Goal: Task Accomplishment & Management: Complete application form

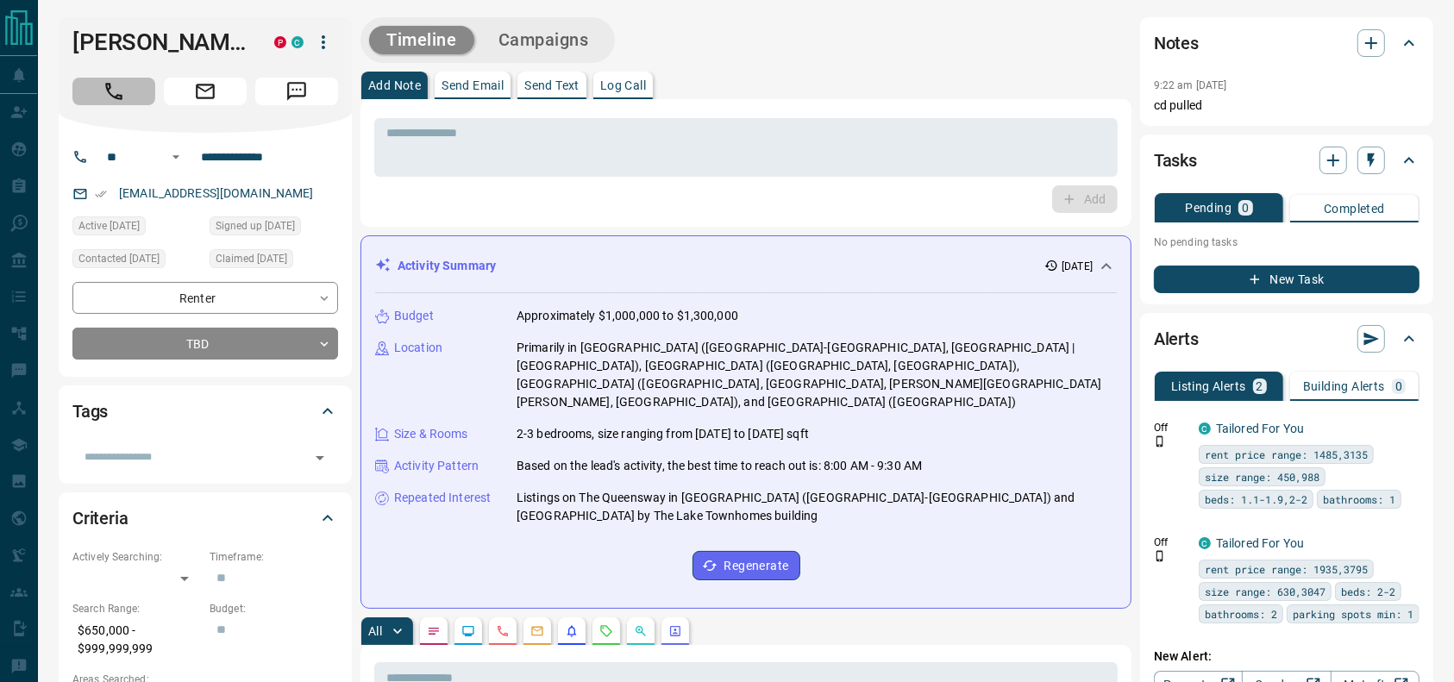
click at [125, 99] on button "Call" at bounding box center [113, 92] width 83 height 28
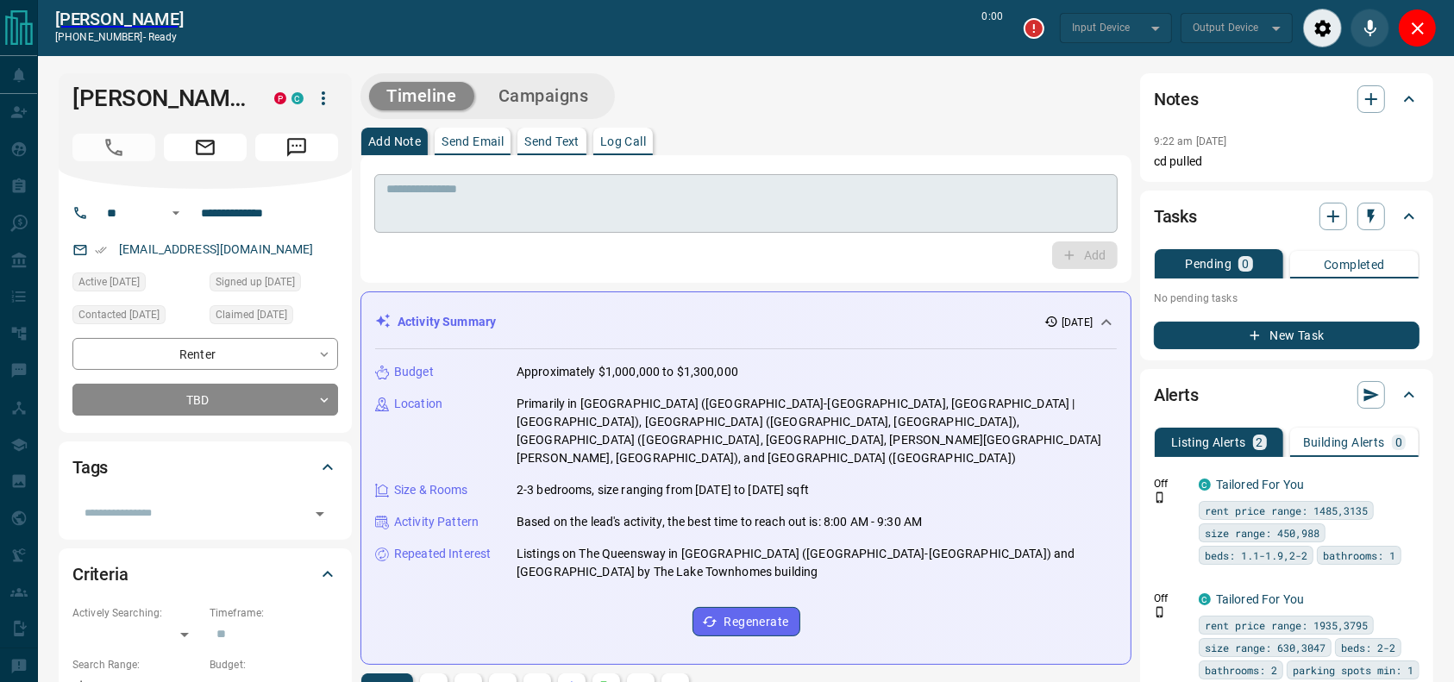
type input "*******"
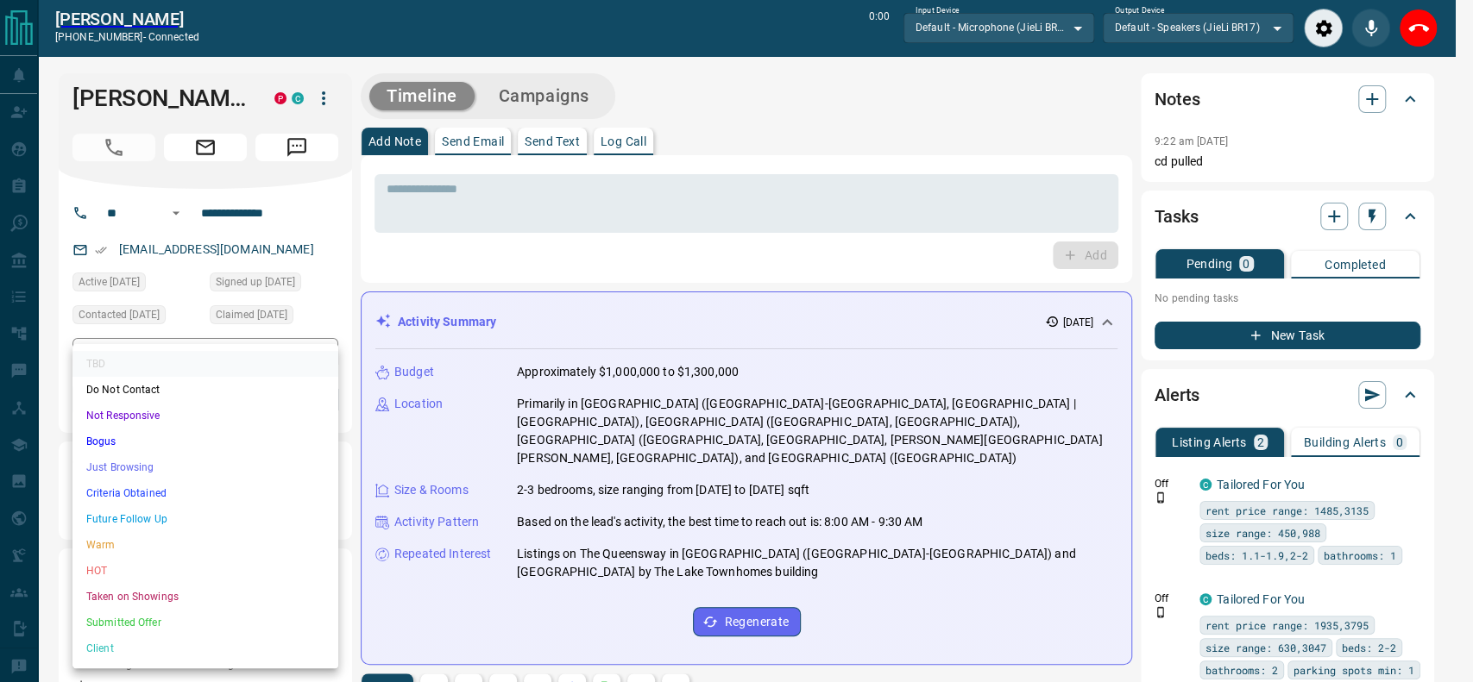
click at [198, 473] on li "Just Browsing" at bounding box center [205, 468] width 266 height 26
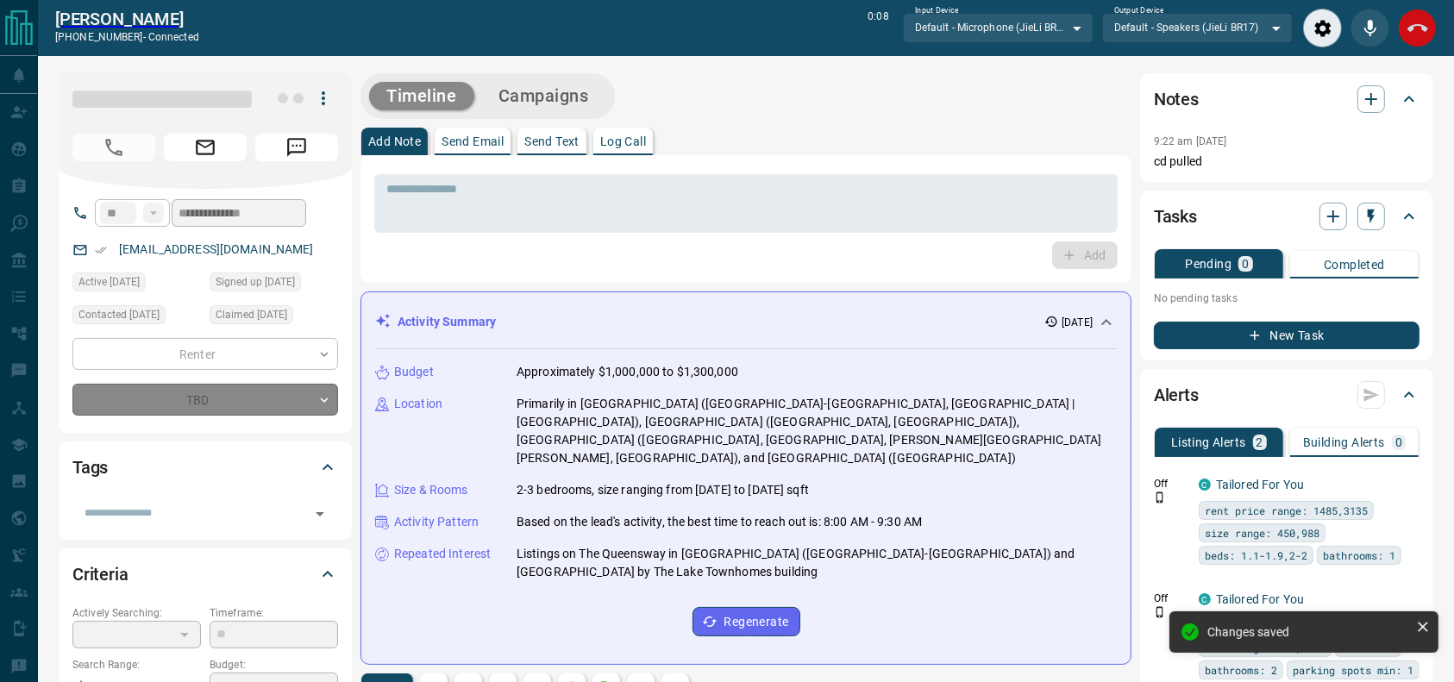
type input "*"
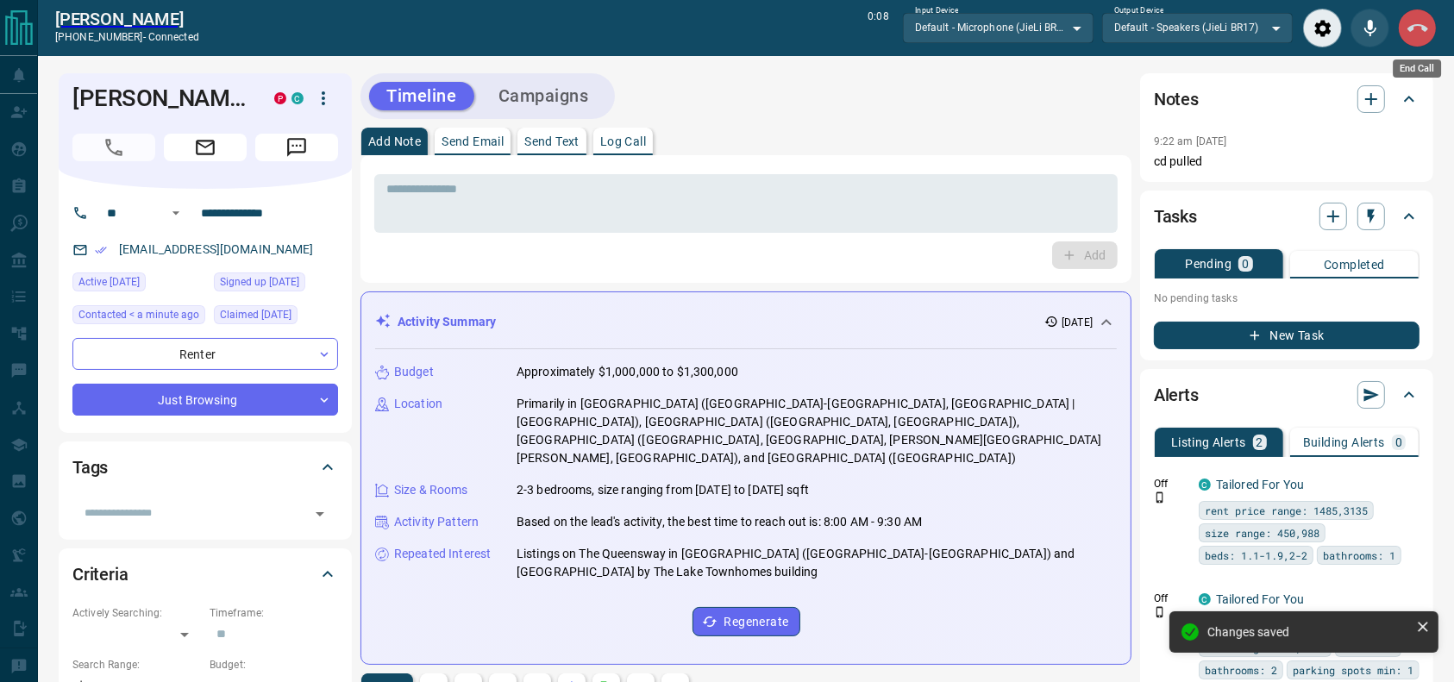
click at [1408, 23] on icon "End Call" at bounding box center [1418, 28] width 21 height 21
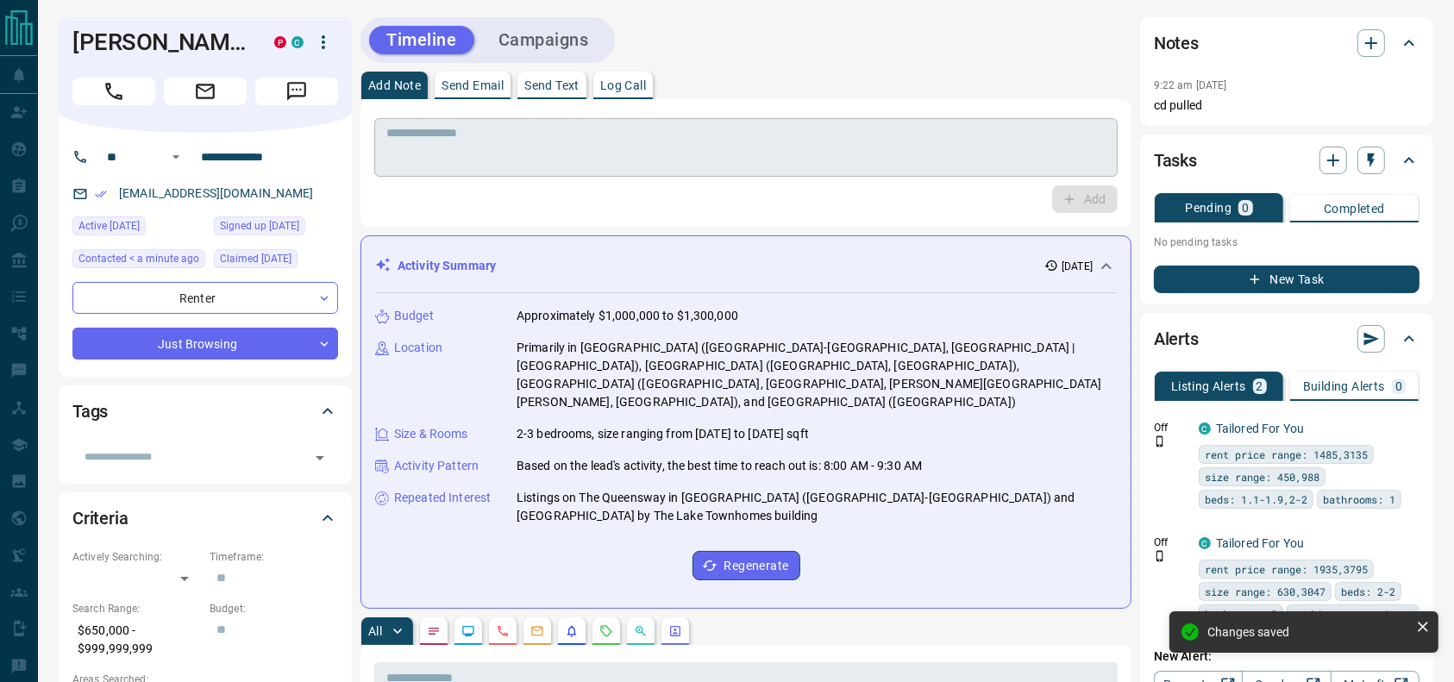
click at [760, 162] on textarea at bounding box center [745, 148] width 719 height 44
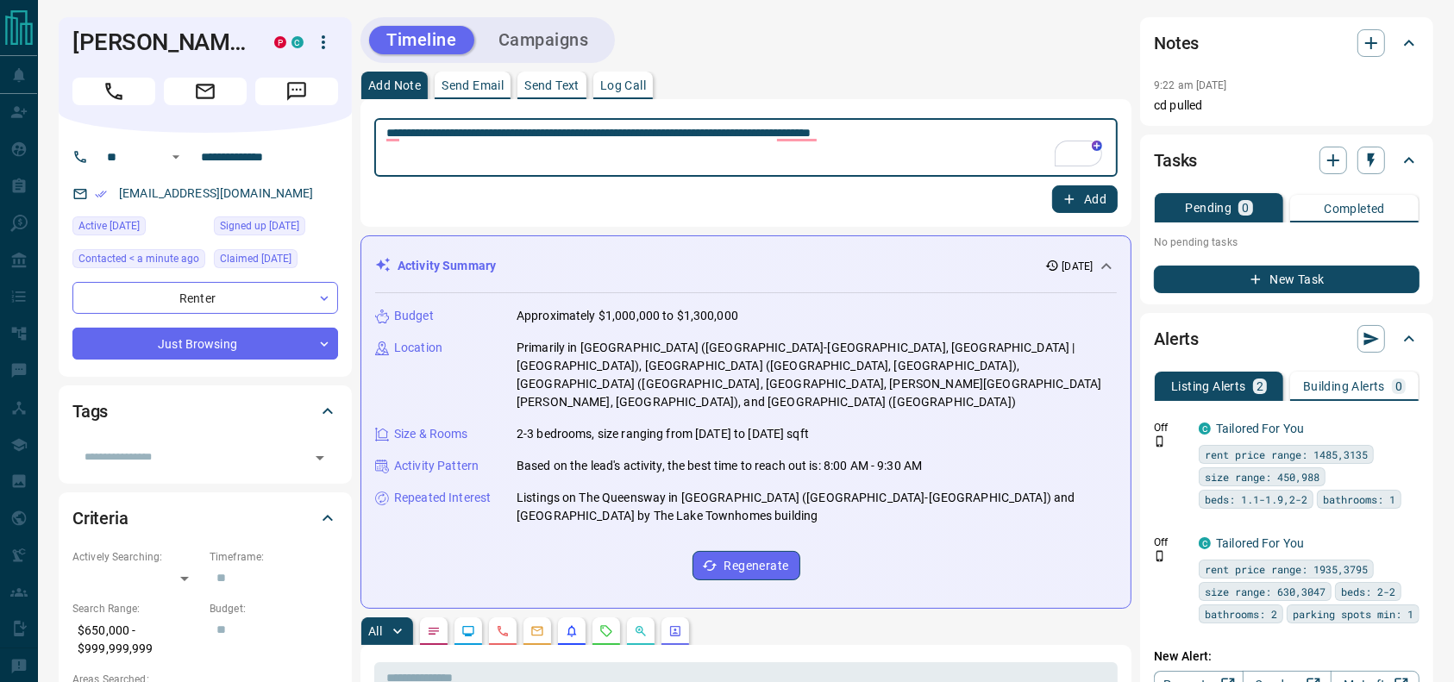
type textarea "**********"
click at [1073, 196] on icon "button" at bounding box center [1070, 200] width 16 height 16
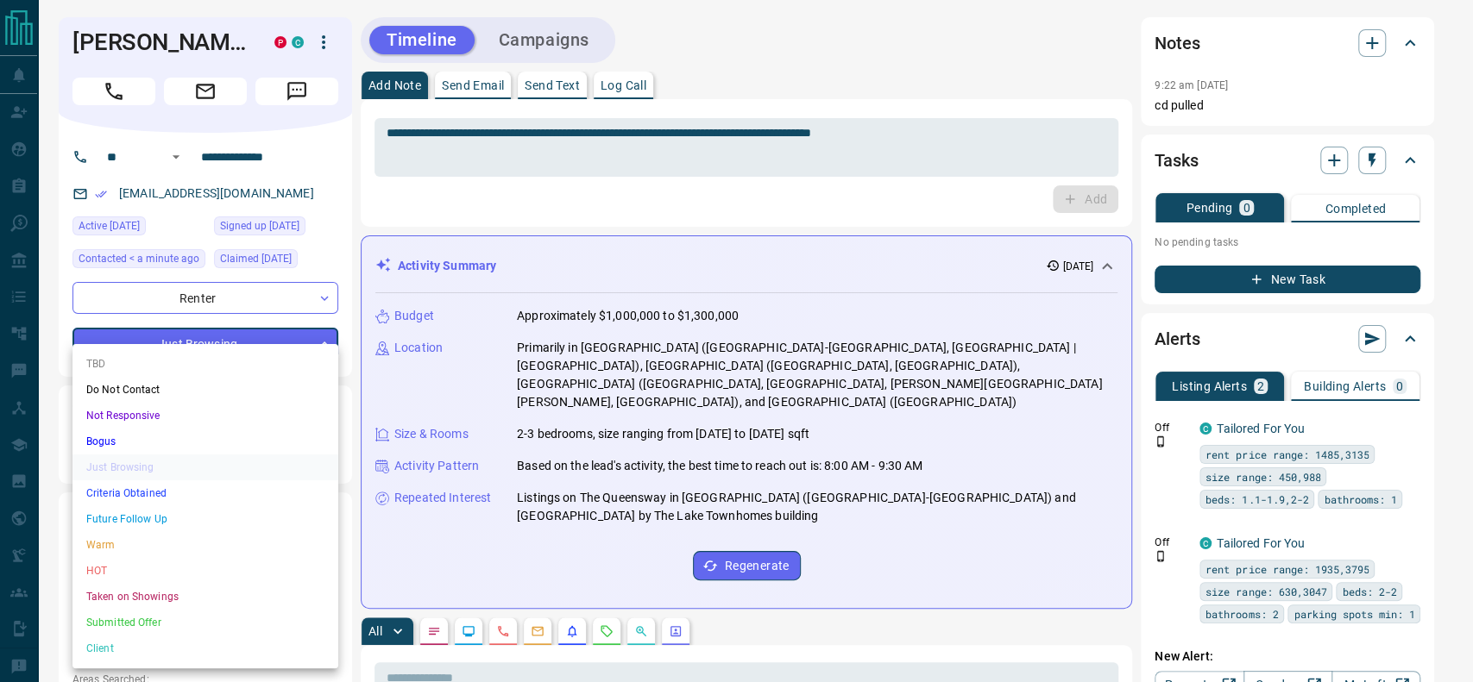
click at [202, 440] on li "Bogus" at bounding box center [205, 442] width 266 height 26
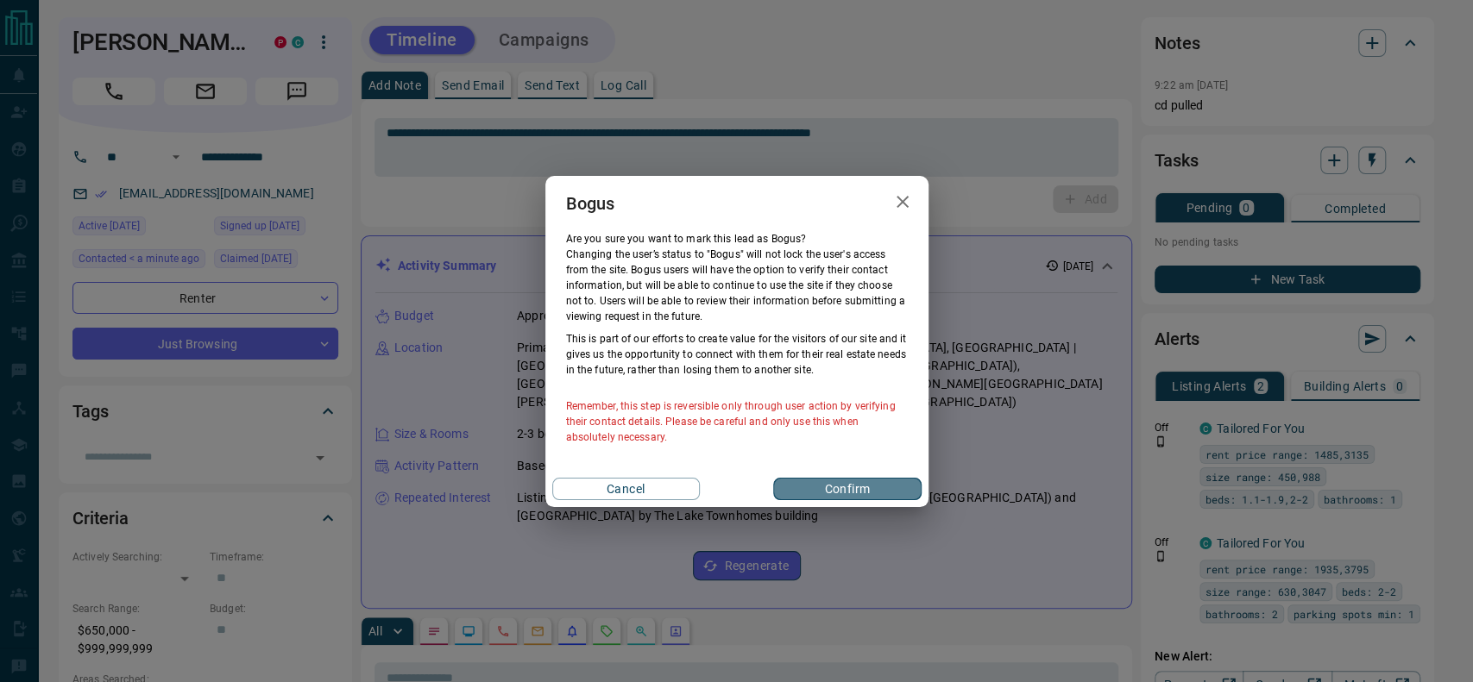
click at [854, 480] on button "Confirm" at bounding box center [847, 489] width 148 height 22
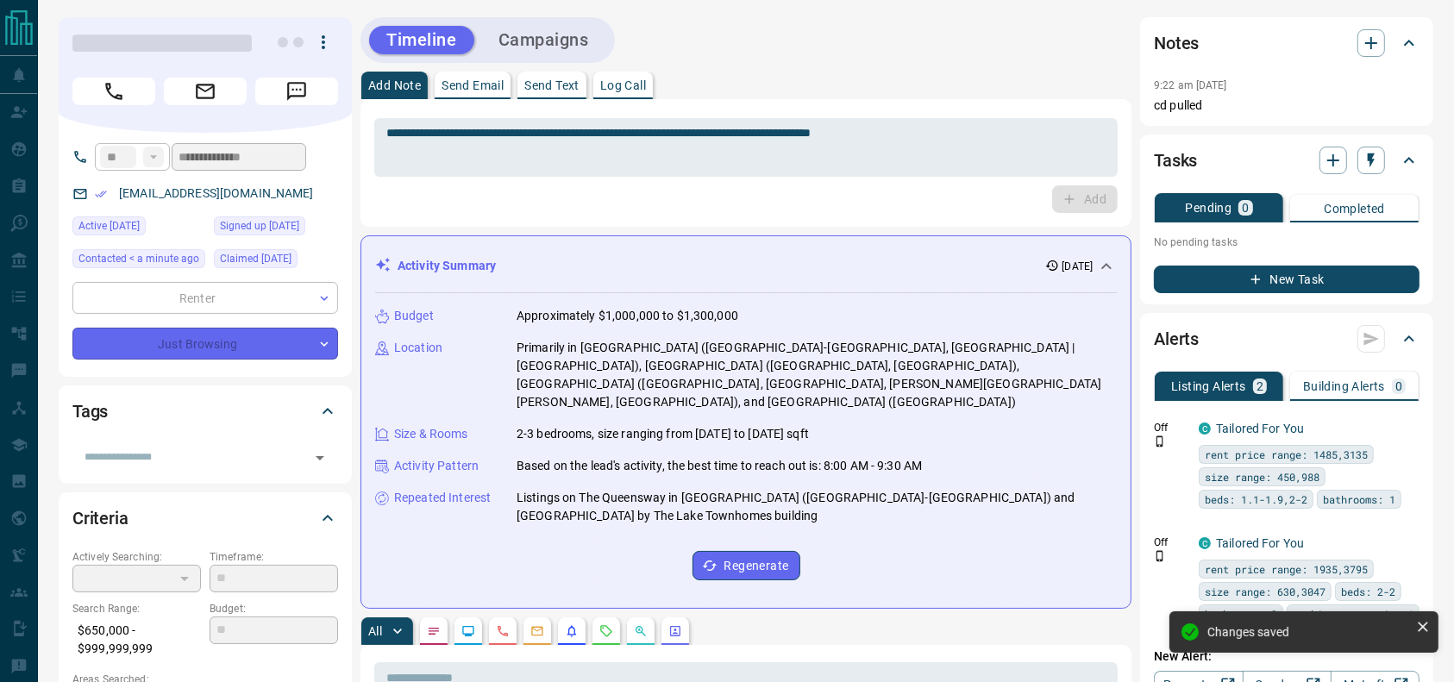
type input "**********"
type input "*"
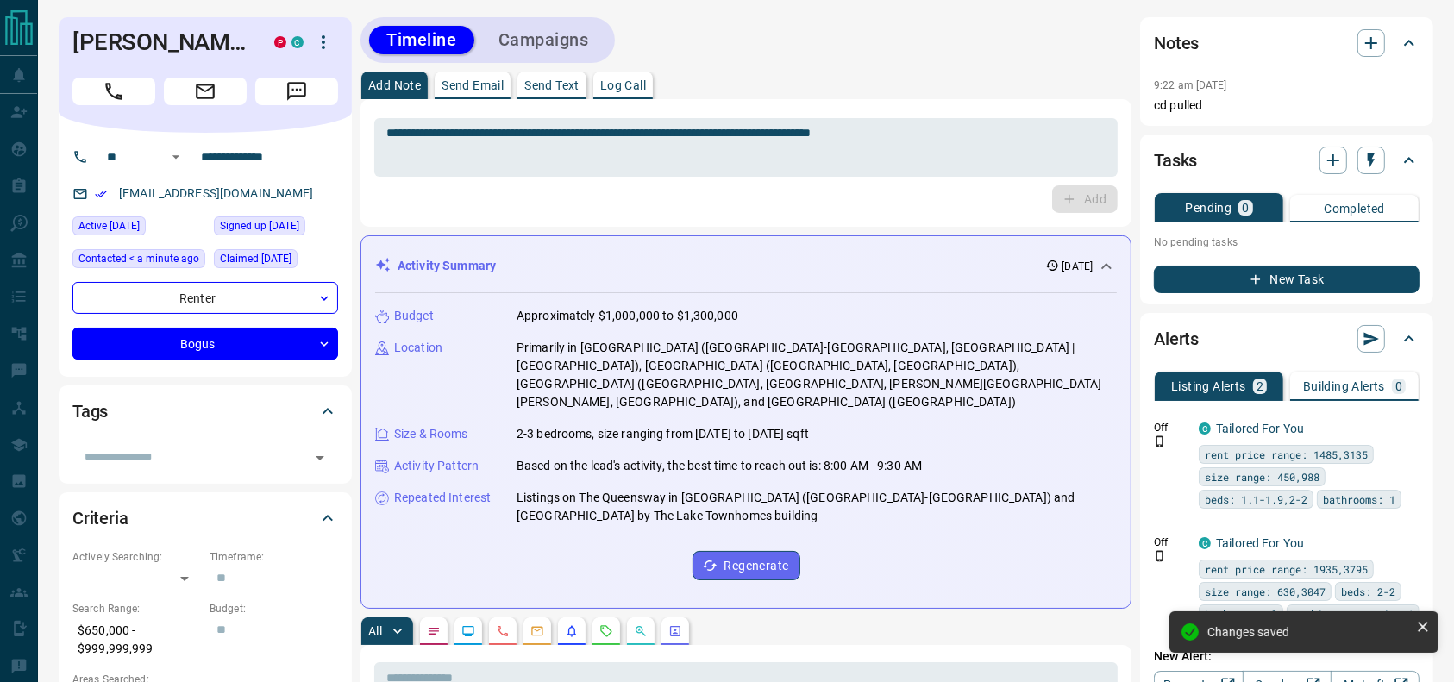
click at [581, 35] on button "Campaigns" at bounding box center [543, 40] width 125 height 28
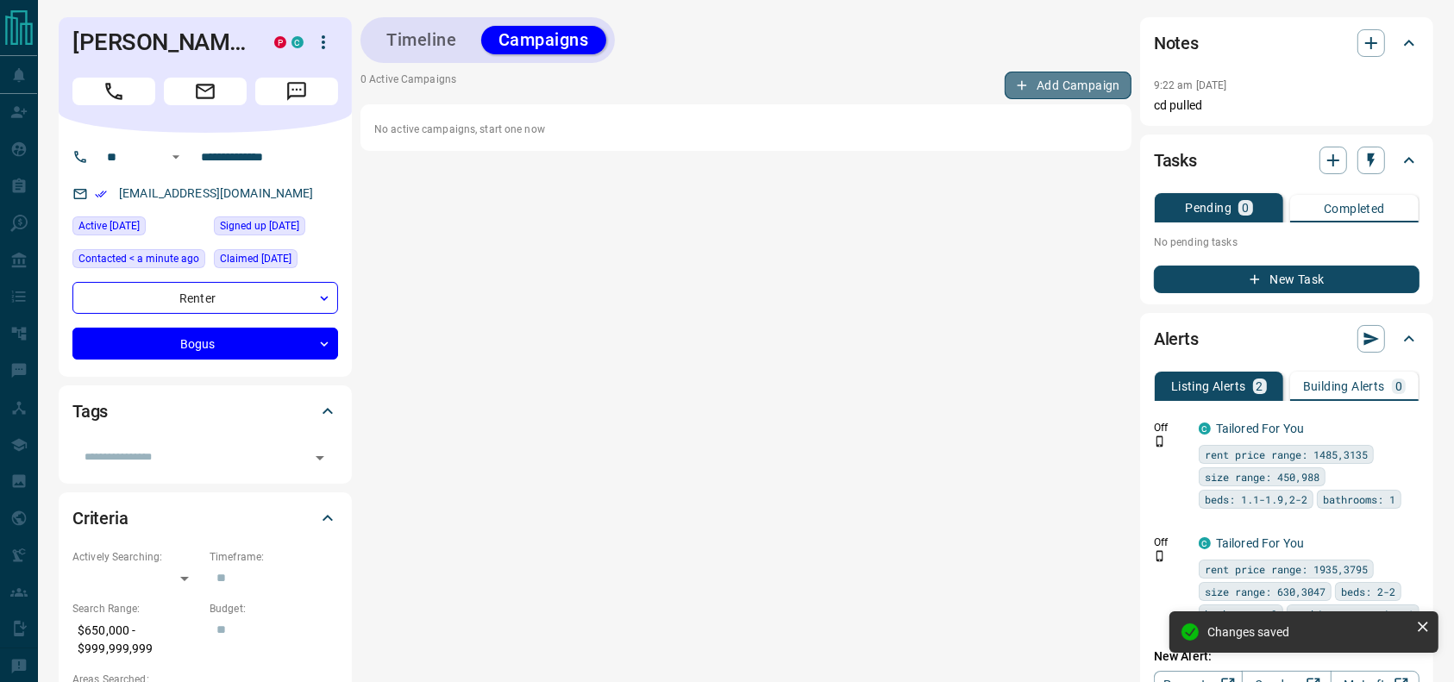
click at [1069, 84] on button "Add Campaign" at bounding box center [1068, 86] width 127 height 28
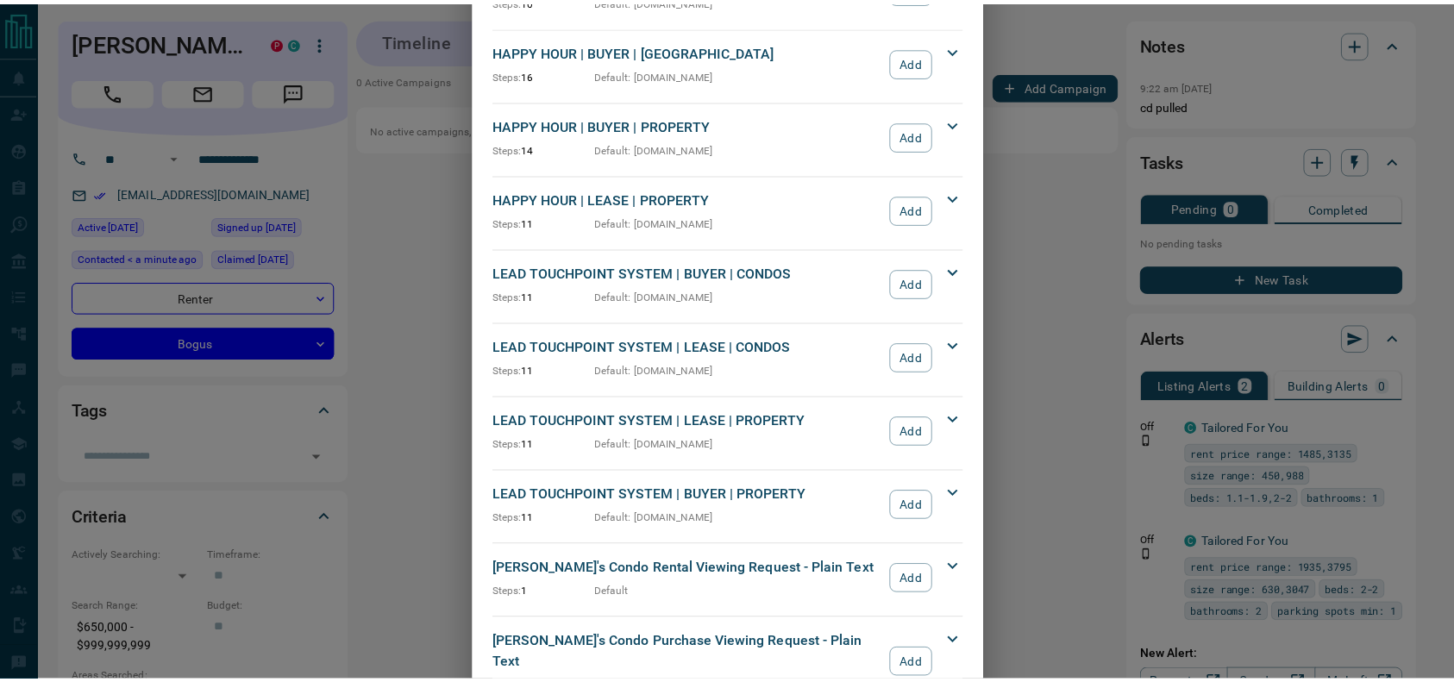
scroll to position [342, 0]
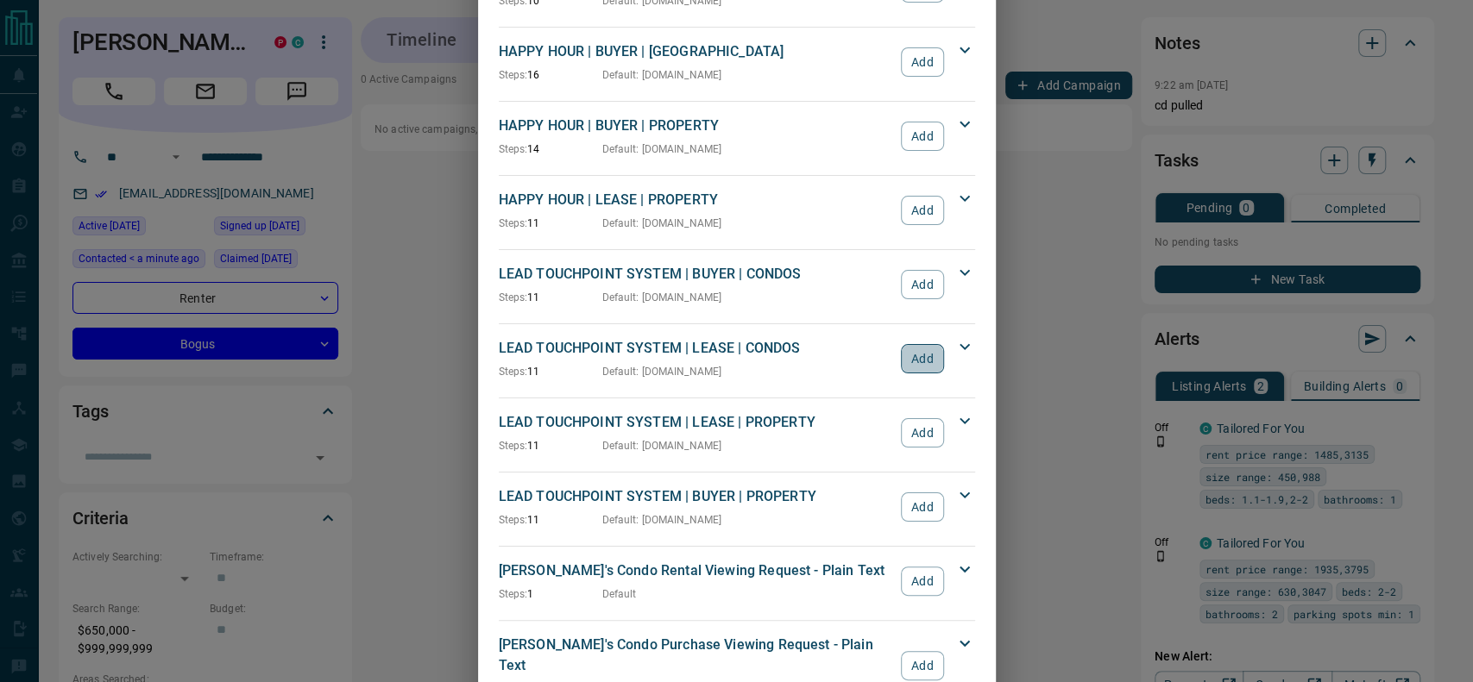
click at [908, 350] on button "Add" at bounding box center [922, 358] width 42 height 29
